Goal: Navigation & Orientation: Go to known website

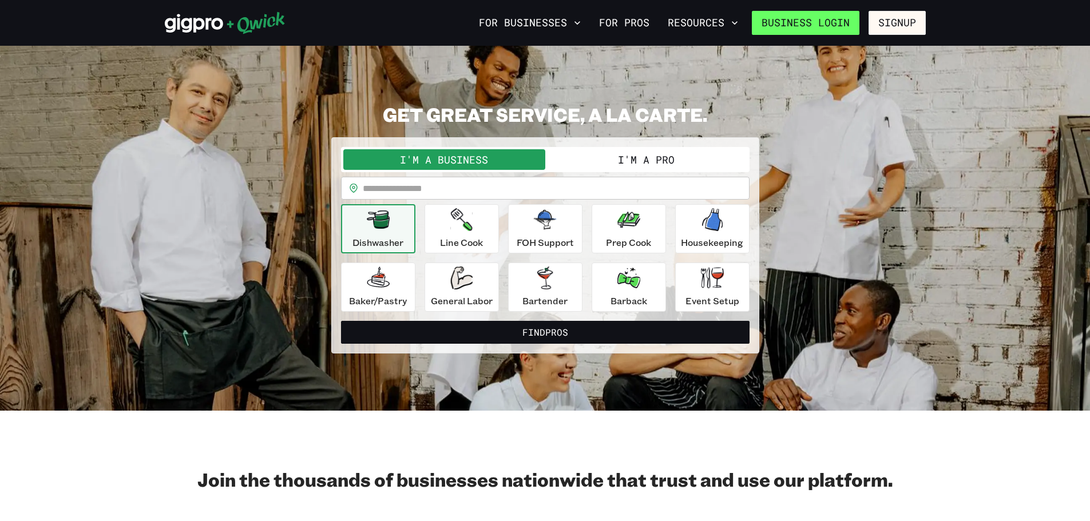
click at [811, 22] on link "Business Login" at bounding box center [806, 23] width 108 height 24
click at [805, 20] on link "Business Login" at bounding box center [806, 23] width 108 height 24
click at [818, 25] on link "Business Login" at bounding box center [806, 23] width 108 height 24
